Goal: Find specific page/section: Find specific page/section

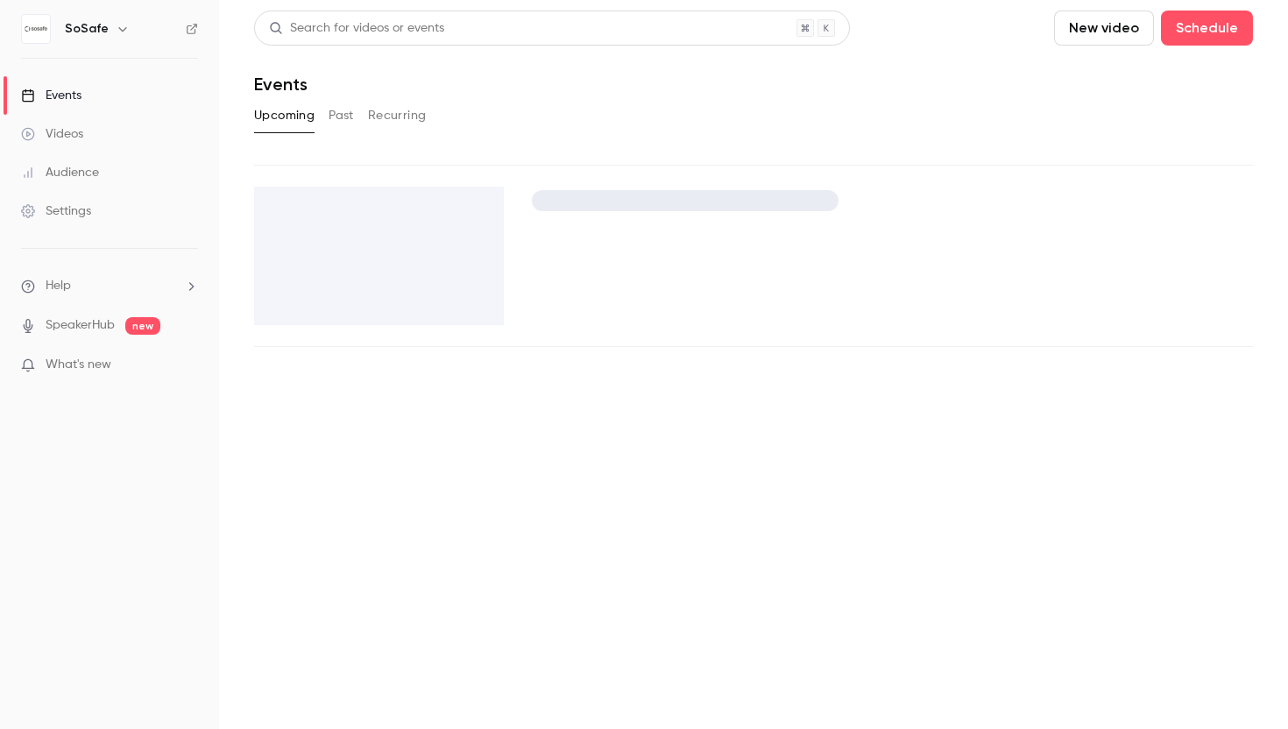
click at [144, 169] on link "Audience" at bounding box center [109, 172] width 219 height 39
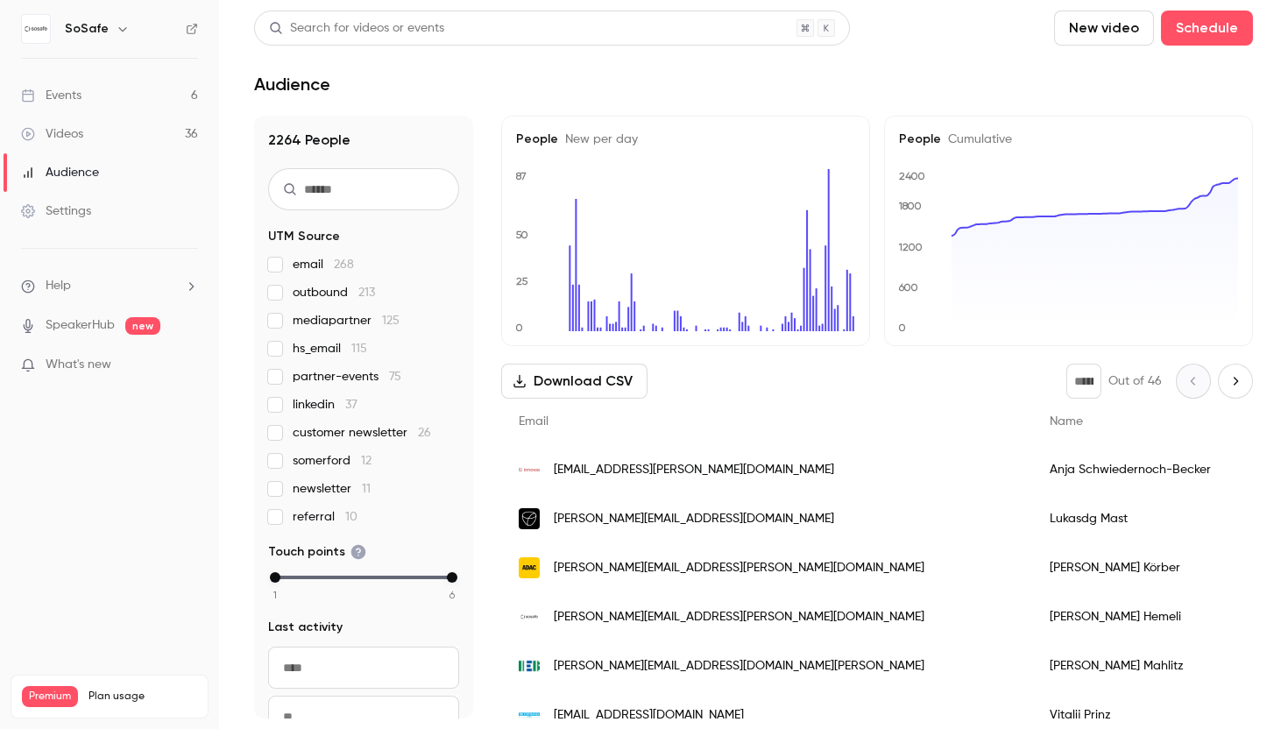
click at [121, 89] on link "Events 6" at bounding box center [109, 95] width 219 height 39
